Goal: Information Seeking & Learning: Check status

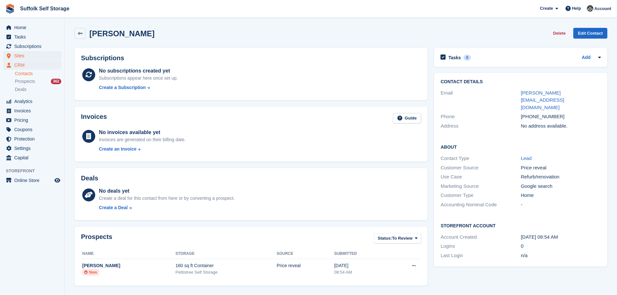
scroll to position [145, 0]
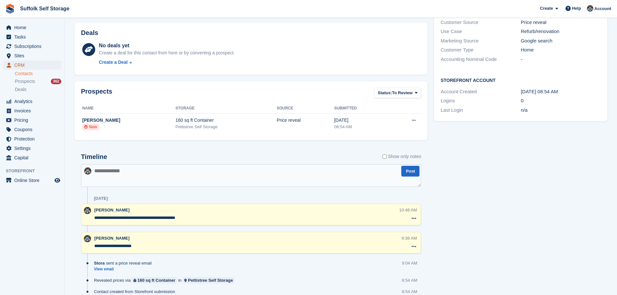
click at [17, 63] on span "CRM" at bounding box center [33, 65] width 39 height 9
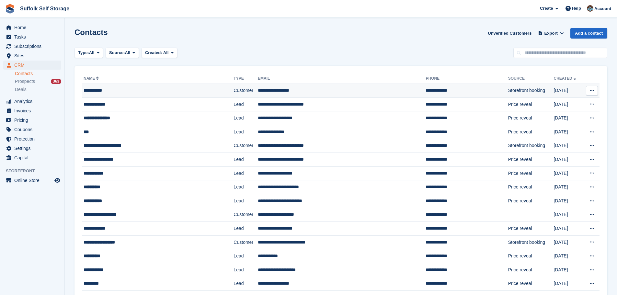
click at [267, 89] on td "**********" at bounding box center [342, 91] width 168 height 14
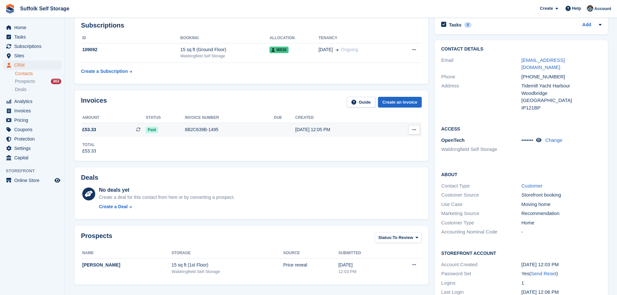
scroll to position [32, 0]
click at [318, 130] on div "[DATE] 12:05 PM" at bounding box center [340, 130] width 91 height 7
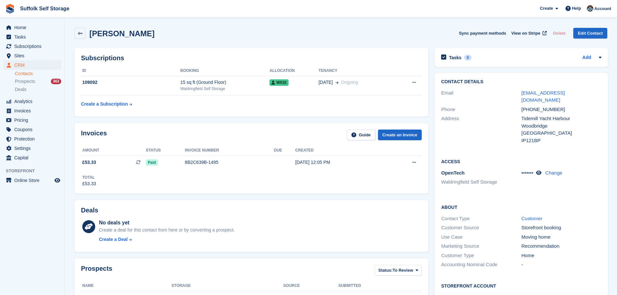
scroll to position [32, 0]
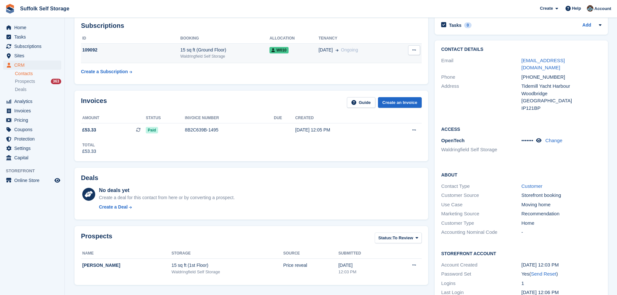
click at [341, 52] on span "Ongoing" at bounding box center [349, 49] width 17 height 5
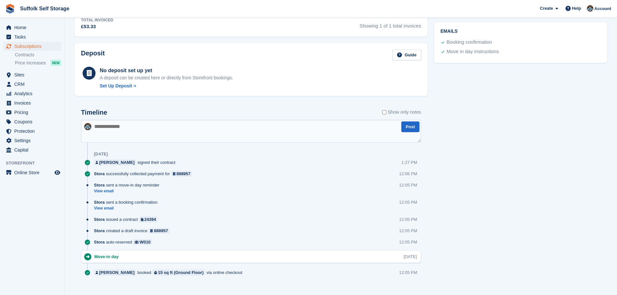
scroll to position [283, 0]
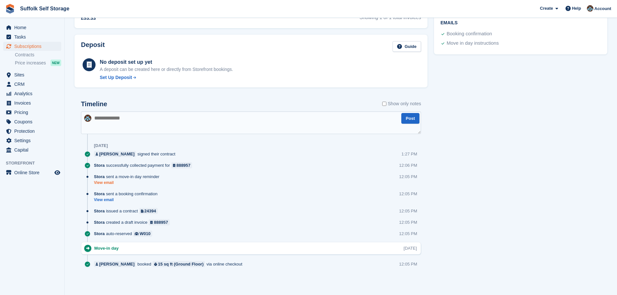
click at [107, 180] on link "View email" at bounding box center [128, 183] width 69 height 6
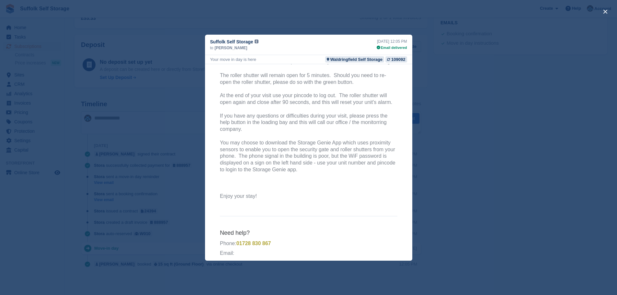
scroll to position [248, 0]
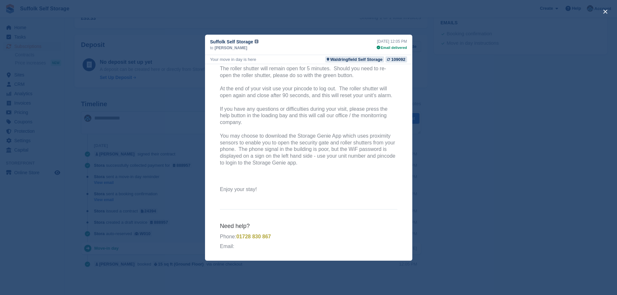
click at [458, 90] on div "close" at bounding box center [308, 147] width 617 height 295
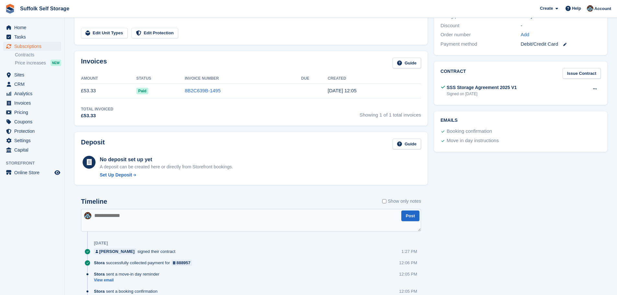
scroll to position [259, 0]
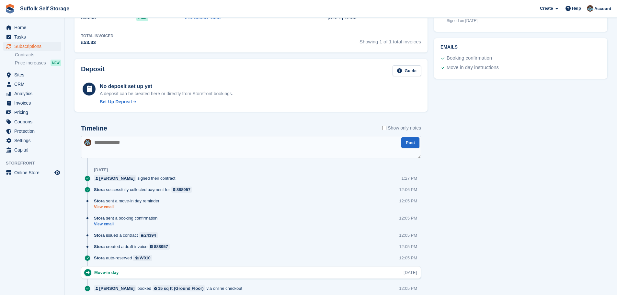
click at [109, 207] on link "View email" at bounding box center [128, 207] width 69 height 6
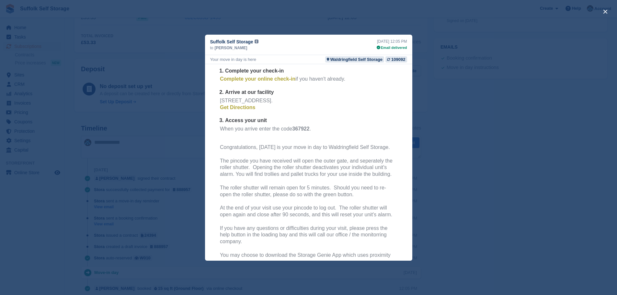
scroll to position [129, 0]
click at [439, 114] on div "close" at bounding box center [308, 147] width 617 height 295
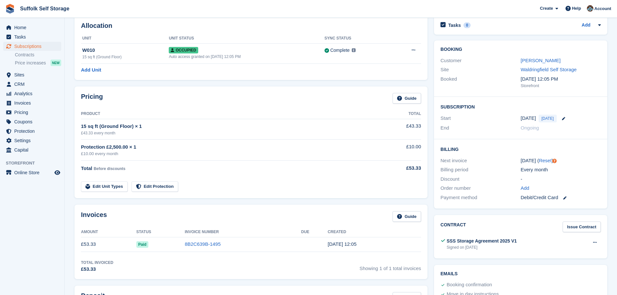
scroll to position [0, 0]
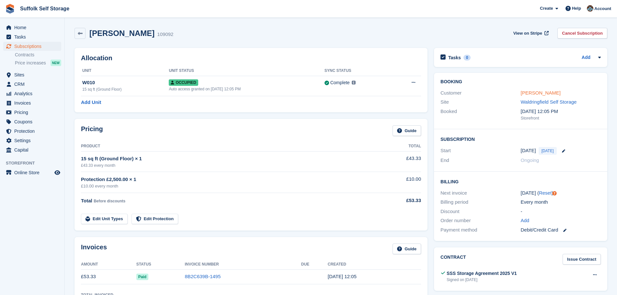
click at [528, 92] on link "[PERSON_NAME]" at bounding box center [540, 93] width 40 height 6
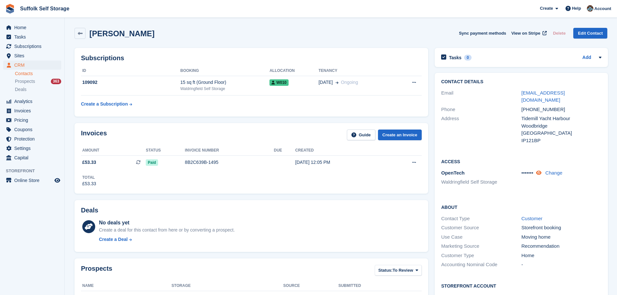
click at [538, 170] on icon at bounding box center [539, 172] width 6 height 5
